Goal: Task Accomplishment & Management: Complete application form

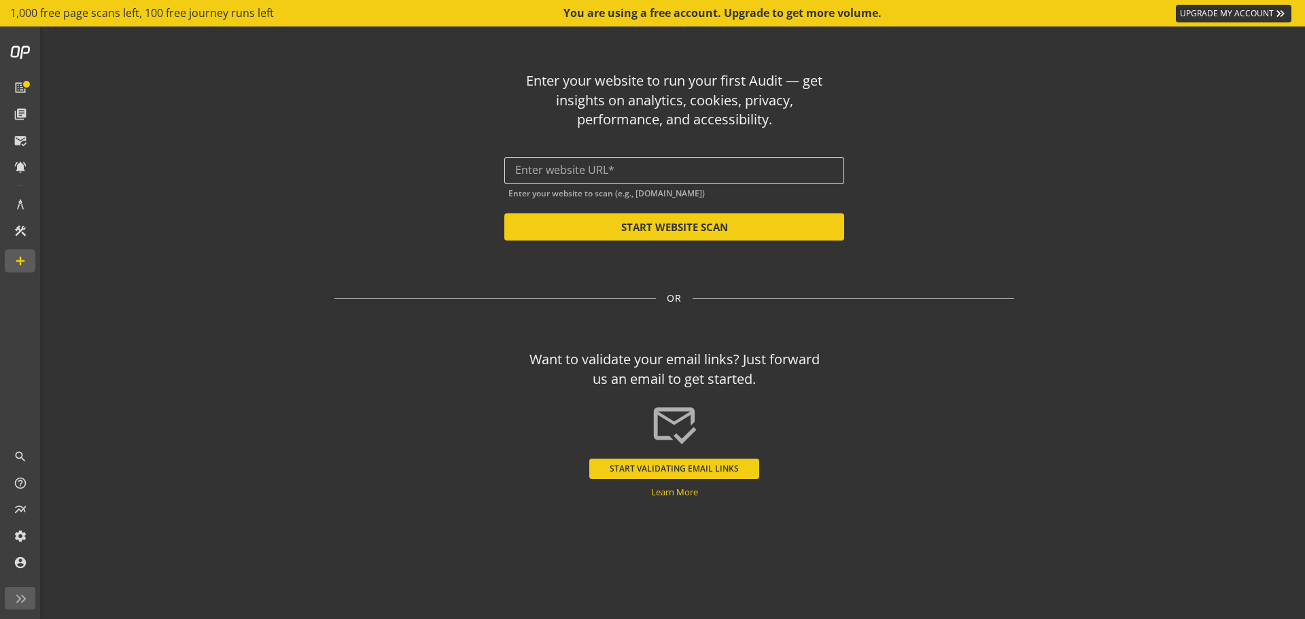
click at [573, 177] on div at bounding box center [674, 170] width 318 height 27
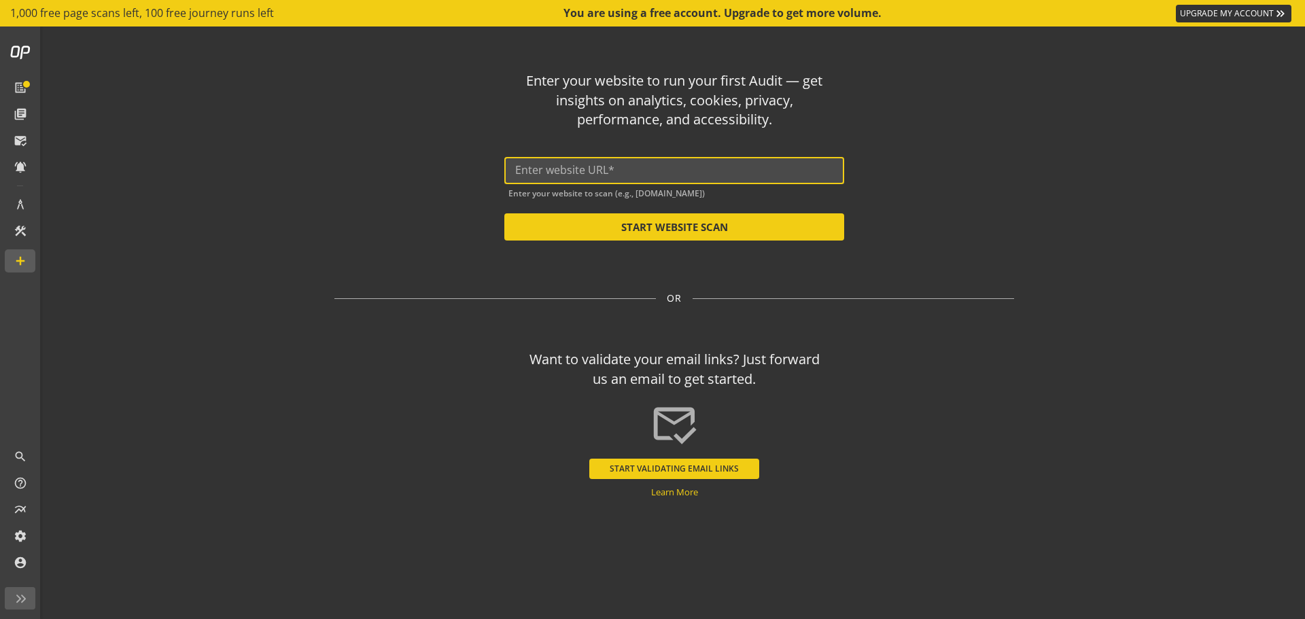
paste input "https://brightspaces.org.uk/"
type input "https://brightspaces.org.uk/"
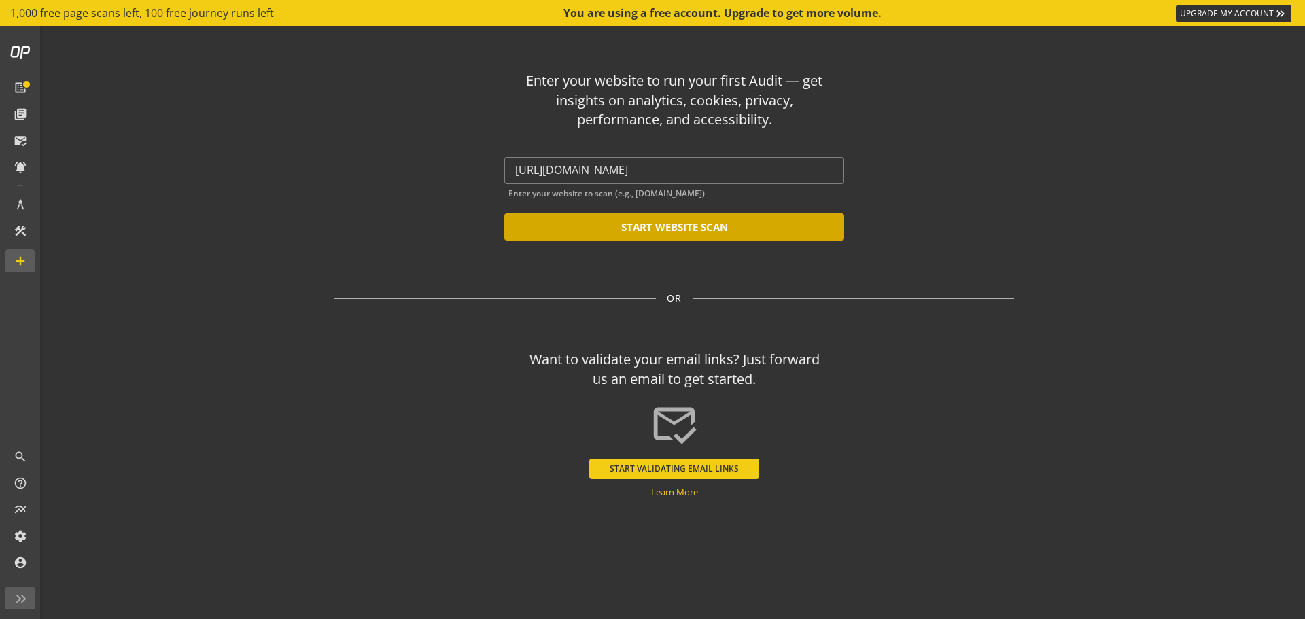
click at [632, 229] on button "START WEBSITE SCAN" at bounding box center [674, 226] width 340 height 27
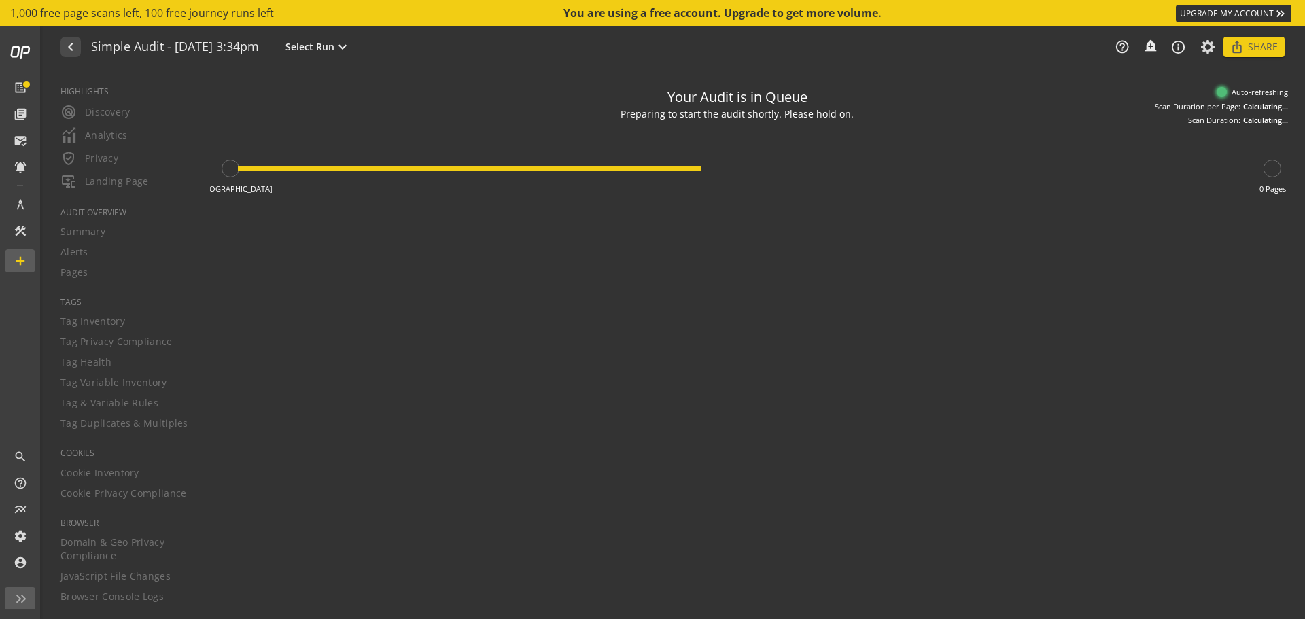
type textarea "Notes can include: -a description of what this audit is validating -changes in …"
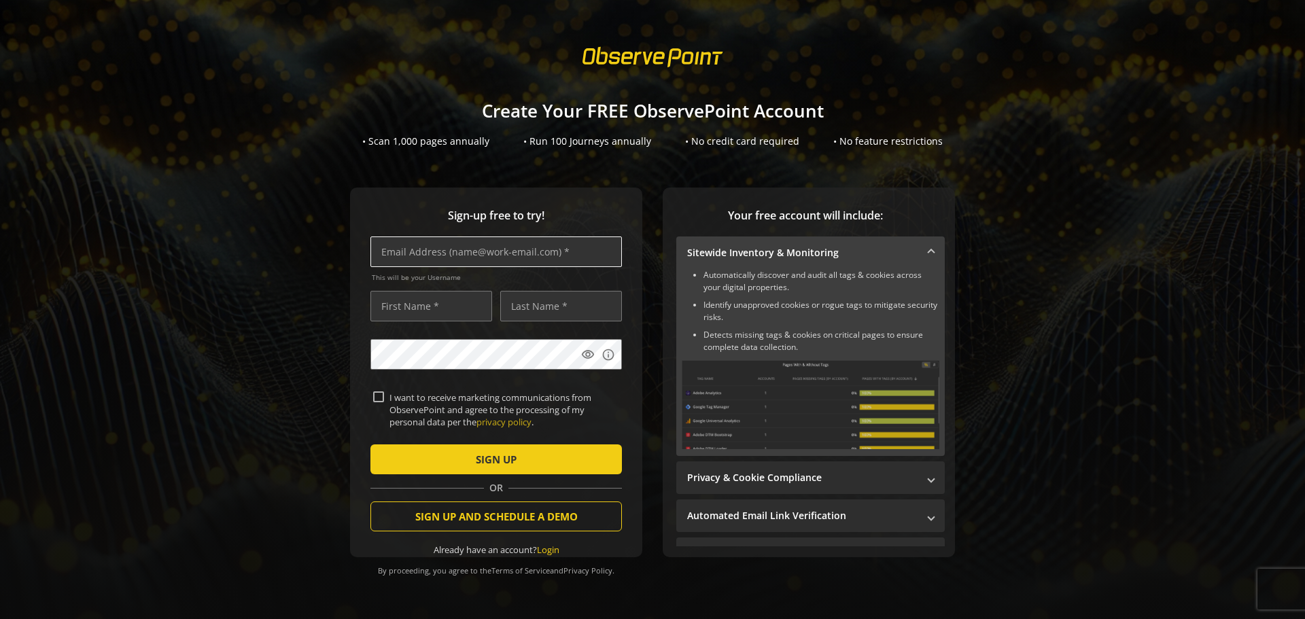
click at [472, 253] on input "text" at bounding box center [495, 251] width 251 height 31
type input "[EMAIL_ADDRESS][DOMAIN_NAME]"
click at [423, 309] on input "text" at bounding box center [431, 306] width 122 height 31
type input "[PERSON_NAME]"
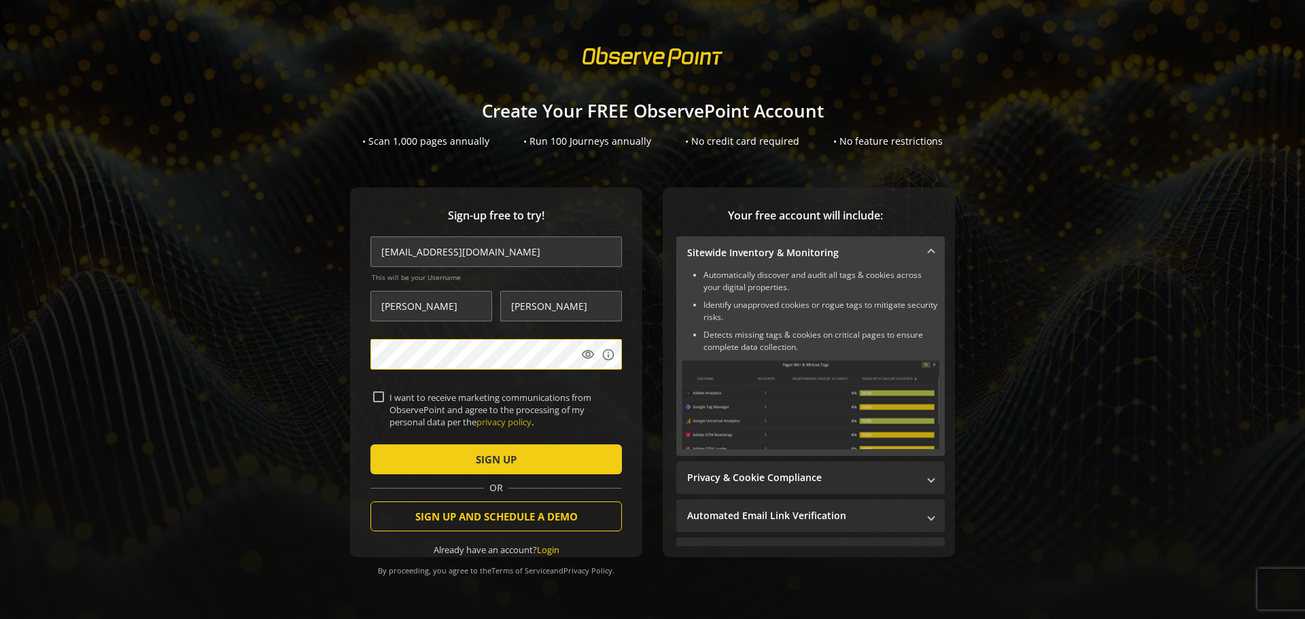
click at [384, 398] on label "I want to receive marketing communications from ObservePoint and agree to the p…" at bounding box center [501, 409] width 235 height 37
click at [384, 398] on input "I want to receive marketing communications from ObservePoint and agree to the p…" at bounding box center [378, 396] width 11 height 11
checkbox input "true"
click at [446, 464] on span "submit" at bounding box center [495, 459] width 251 height 33
